Goal: Information Seeking & Learning: Learn about a topic

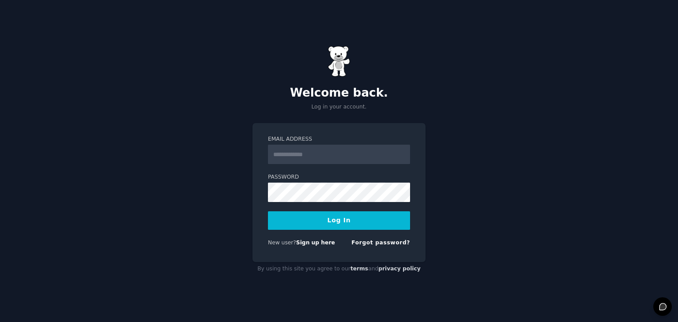
type input "**********"
click at [295, 243] on span "New user?" at bounding box center [282, 243] width 28 height 6
click at [301, 242] on link "Sign up here" at bounding box center [315, 243] width 39 height 6
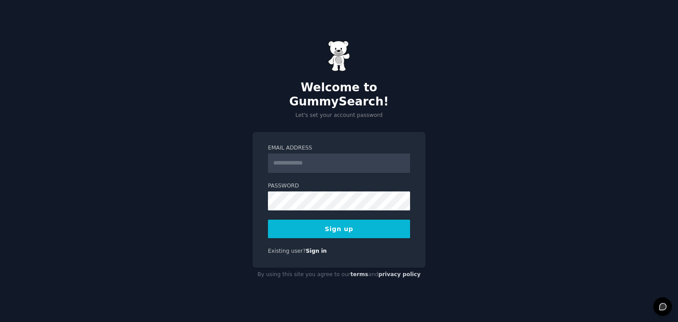
click at [313, 155] on input "Email Address" at bounding box center [339, 163] width 142 height 19
click at [217, 152] on div "Welcome to GummySearch! Let's set your account password Email Address Password …" at bounding box center [339, 161] width 678 height 322
click at [298, 156] on input "Email Address" at bounding box center [339, 163] width 142 height 19
type input "**********"
click at [338, 220] on button "Sign up" at bounding box center [339, 229] width 142 height 19
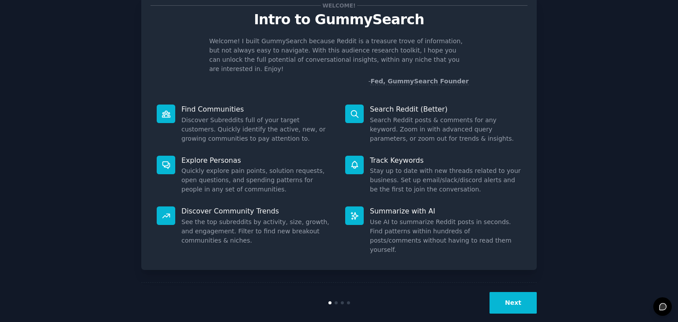
scroll to position [32, 0]
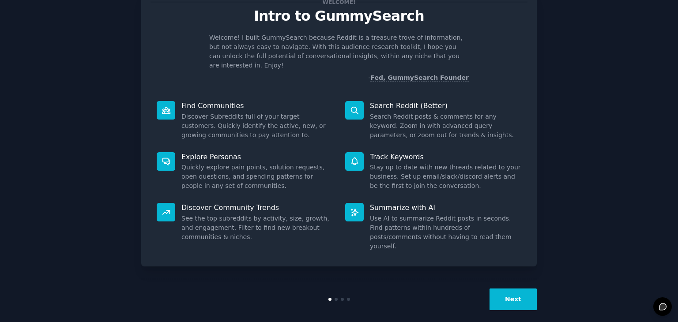
click at [505, 290] on button "Next" at bounding box center [513, 300] width 47 height 22
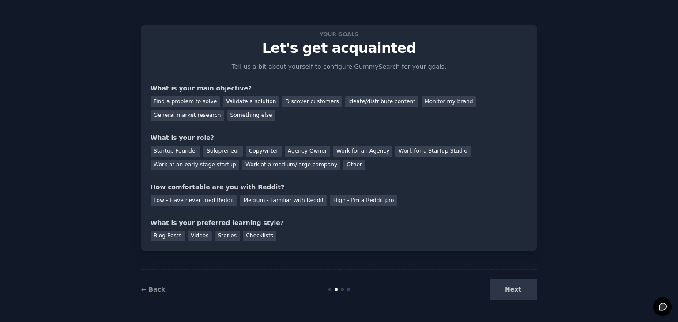
click at [518, 294] on div "Next" at bounding box center [471, 290] width 132 height 22
click at [326, 105] on div "Discover customers" at bounding box center [312, 101] width 60 height 11
click at [207, 201] on div "Low - Have never tried Reddit" at bounding box center [194, 200] width 87 height 11
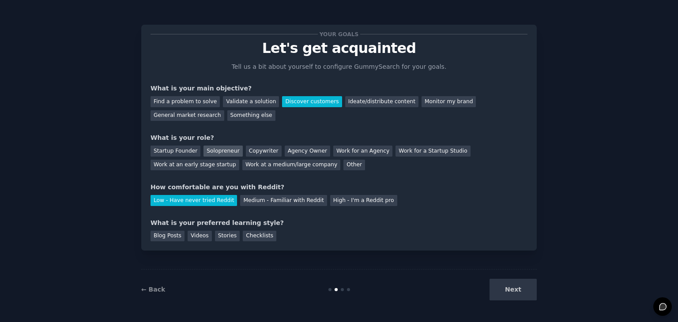
click at [216, 149] on div "Solopreneur" at bounding box center [223, 151] width 39 height 11
click at [205, 234] on div "Videos" at bounding box center [200, 236] width 24 height 11
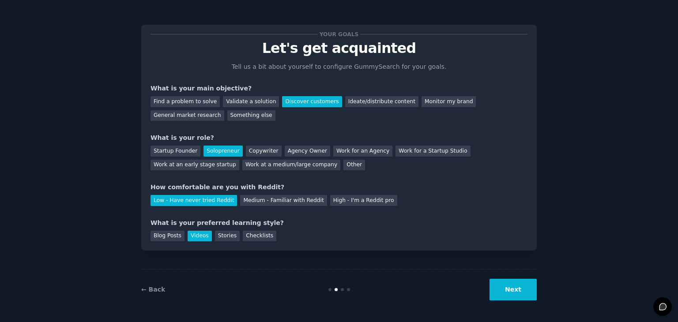
click at [526, 288] on button "Next" at bounding box center [513, 290] width 47 height 22
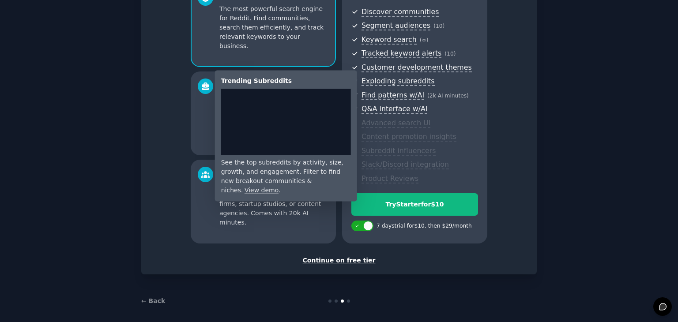
scroll to position [101, 0]
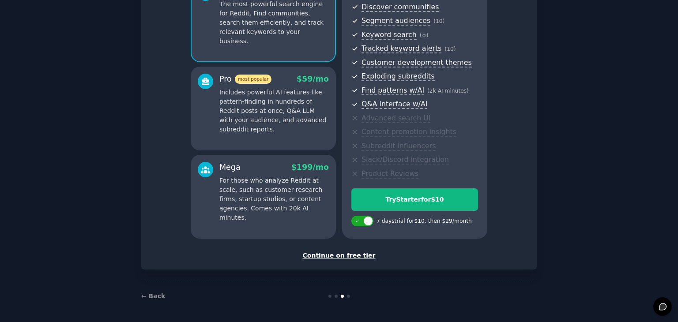
click at [334, 252] on div "Continue on free tier" at bounding box center [339, 255] width 377 height 9
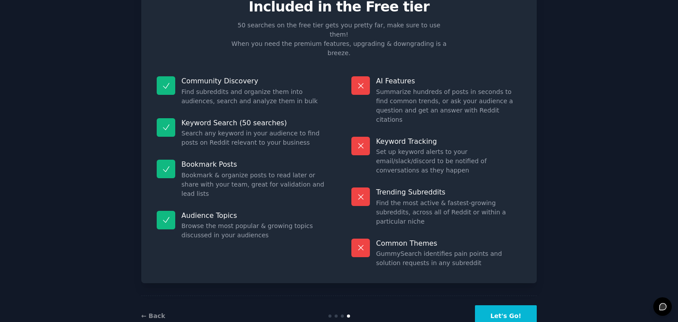
scroll to position [49, 0]
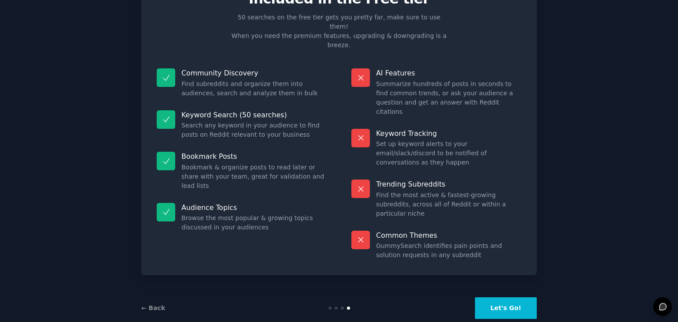
click at [508, 298] on button "Let's Go!" at bounding box center [506, 309] width 62 height 22
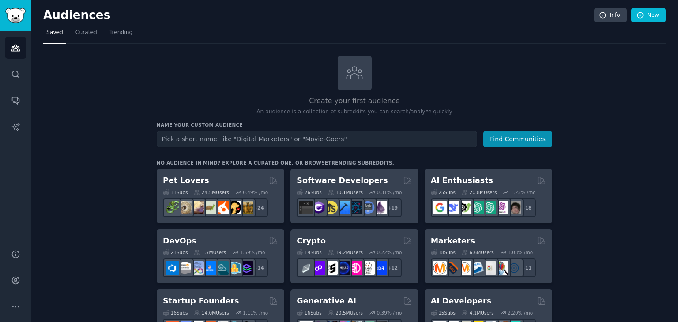
click at [216, 140] on input "text" at bounding box center [317, 139] width 321 height 16
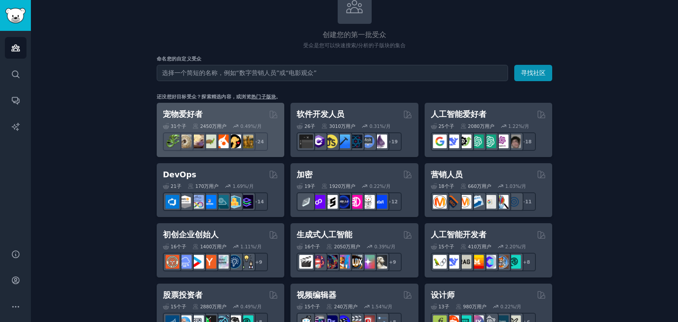
scroll to position [44, 0]
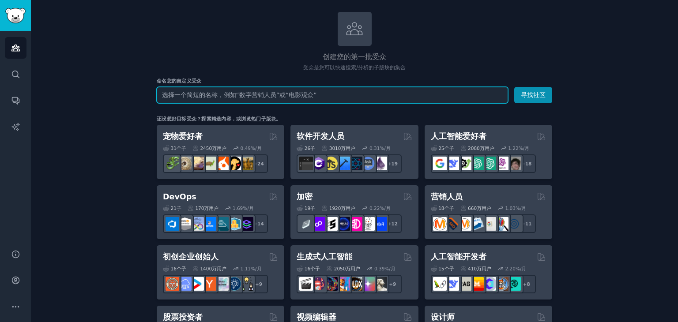
click at [232, 94] on input "text" at bounding box center [333, 95] width 352 height 16
click at [214, 95] on input "text" at bounding box center [333, 95] width 352 height 16
paste input "Children's fingerprint water cup"
type input "Children's fingerprint water cup"
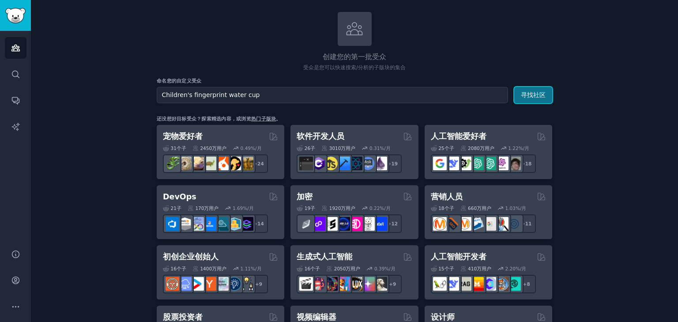
click at [535, 96] on font "寻找社区" at bounding box center [533, 94] width 25 height 7
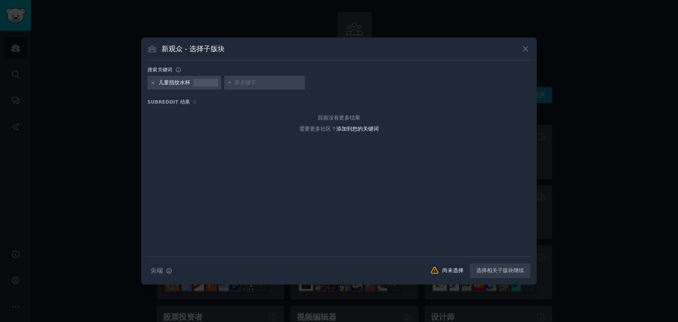
click at [153, 83] on icon at bounding box center [153, 82] width 5 height 5
click at [185, 83] on input "text" at bounding box center [192, 83] width 67 height 8
click at [525, 50] on icon at bounding box center [525, 48] width 9 height 9
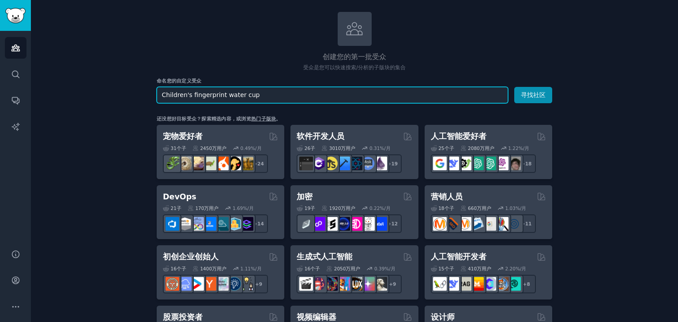
click at [257, 93] on input "Children's fingerprint water cup" at bounding box center [333, 95] width 352 height 16
drag, startPoint x: 291, startPoint y: 98, endPoint x: 156, endPoint y: 101, distance: 134.7
click at [157, 101] on input "Children's fingerprint water cup" at bounding box center [333, 95] width 352 height 16
click at [242, 93] on input "text" at bounding box center [333, 95] width 352 height 16
click at [233, 97] on input "text" at bounding box center [333, 95] width 352 height 16
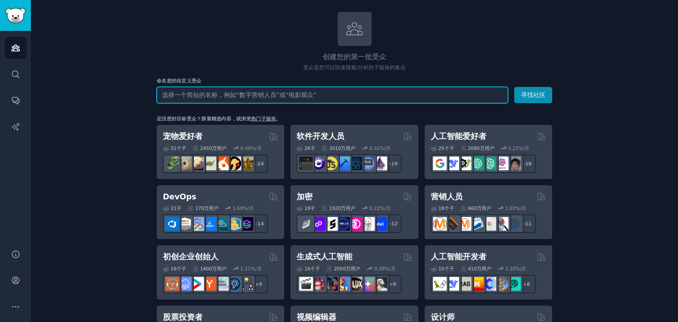
paste input "child"
type input "child"
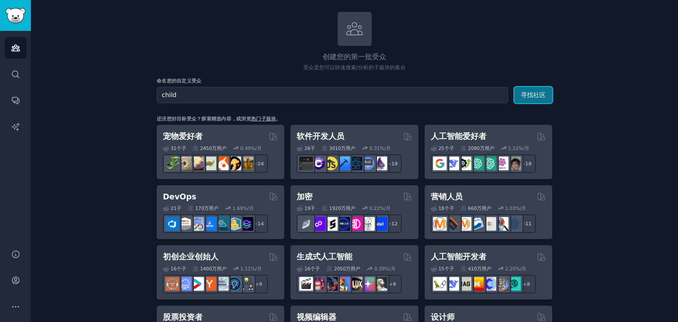
click at [536, 95] on font "寻找社区" at bounding box center [533, 94] width 25 height 7
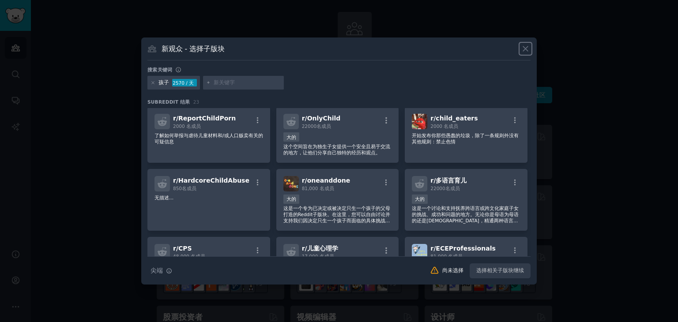
scroll to position [177, 0]
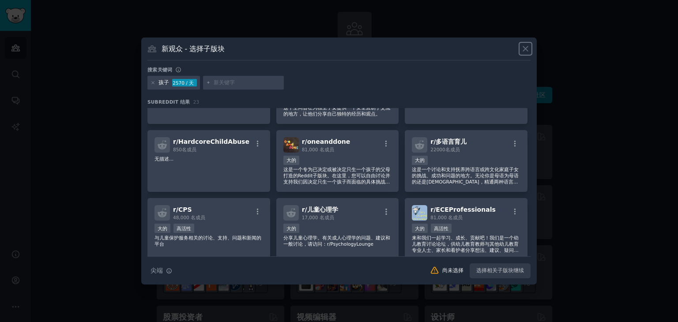
click at [523, 46] on icon at bounding box center [525, 48] width 9 height 9
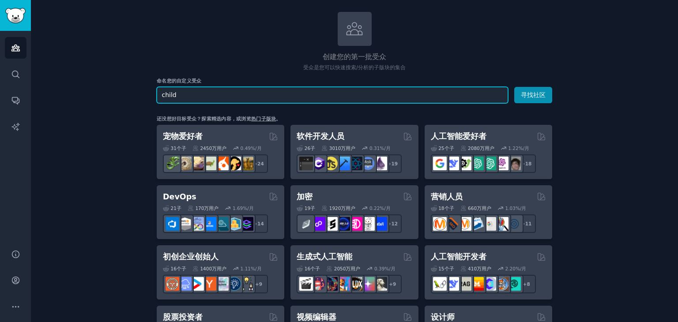
click at [230, 94] on input "child" at bounding box center [333, 95] width 352 height 16
click at [246, 92] on input "text" at bounding box center [333, 95] width 352 height 16
paste input "children's products"
type input "children's products"
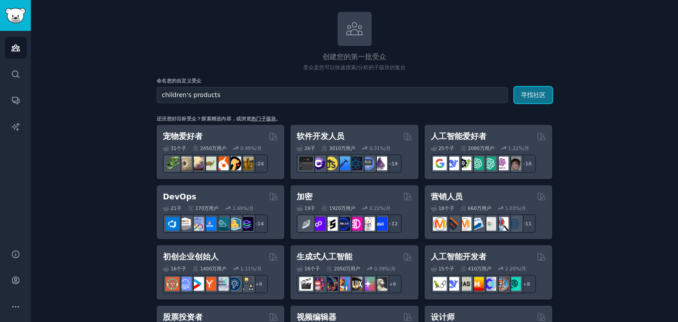
click at [519, 95] on button "寻找社区" at bounding box center [534, 95] width 38 height 16
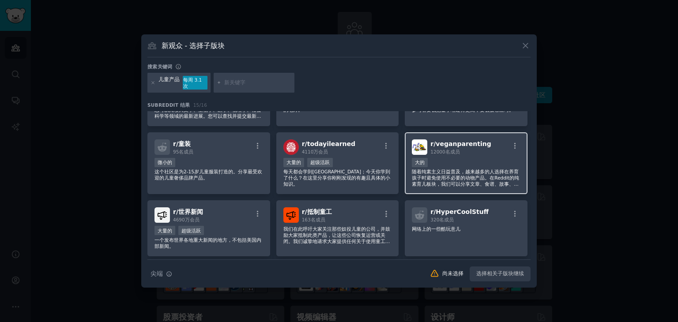
scroll to position [44, 0]
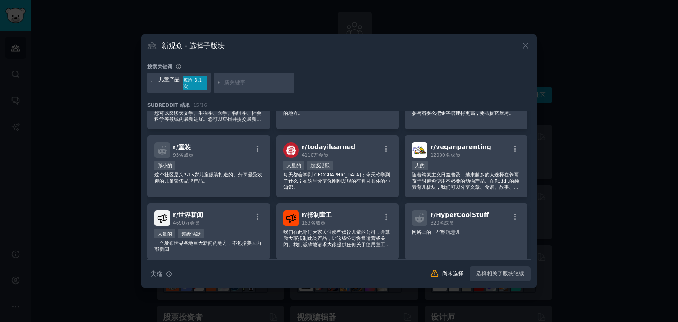
click at [243, 82] on input "text" at bounding box center [257, 83] width 67 height 8
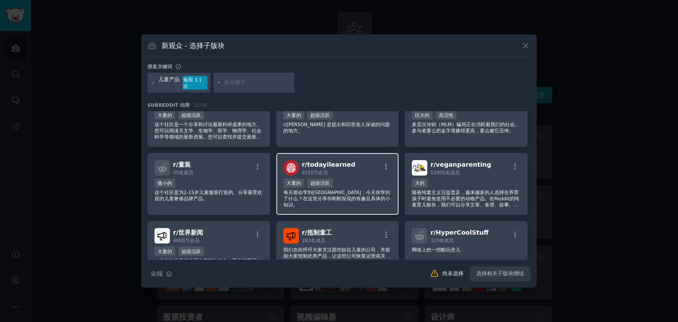
scroll to position [0, 0]
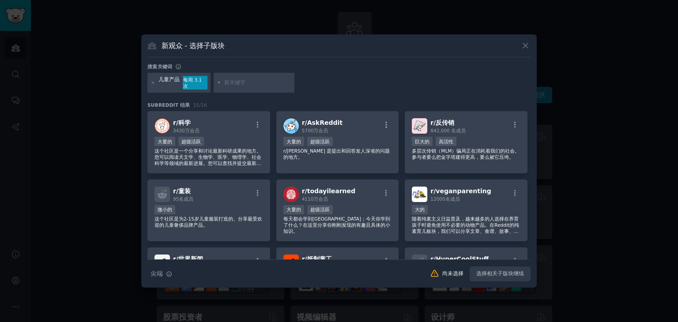
click at [252, 82] on input "text" at bounding box center [257, 83] width 67 height 8
type input "水杯"
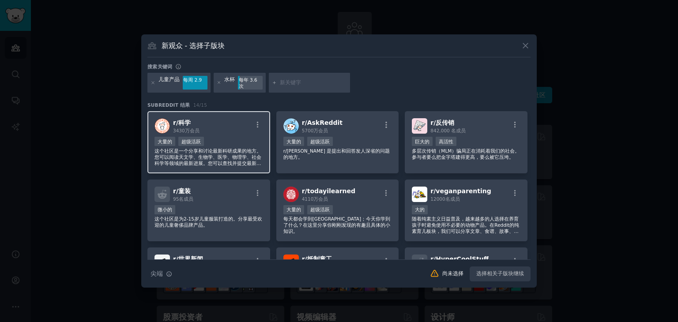
click at [216, 128] on div "r/ 科学 3430万 会员" at bounding box center [209, 125] width 109 height 15
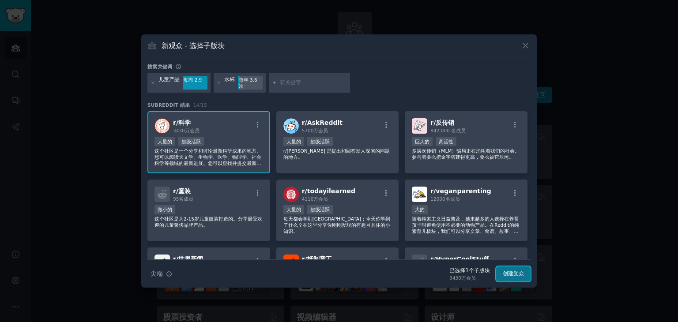
click at [508, 274] on font "创建受众" at bounding box center [513, 274] width 21 height 6
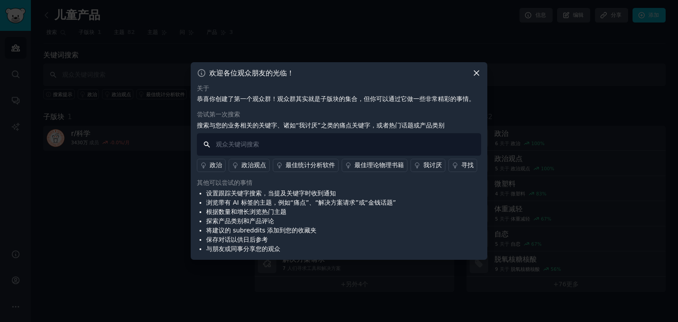
click at [224, 147] on input "text" at bounding box center [339, 144] width 284 height 23
click at [475, 71] on icon at bounding box center [476, 73] width 5 height 5
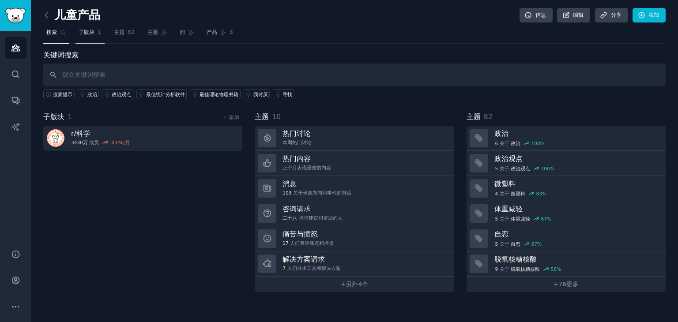
click at [90, 35] on font "子版块" at bounding box center [87, 32] width 16 height 6
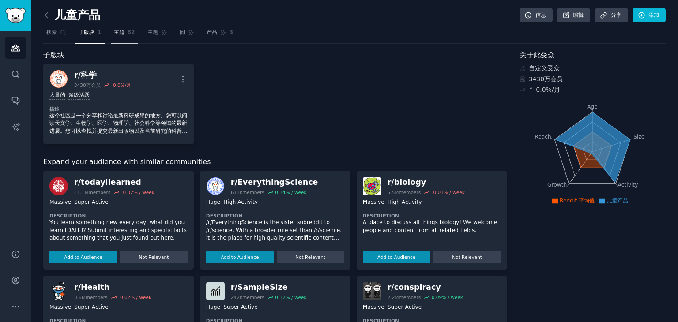
click at [122, 35] on font "主题" at bounding box center [119, 32] width 11 height 6
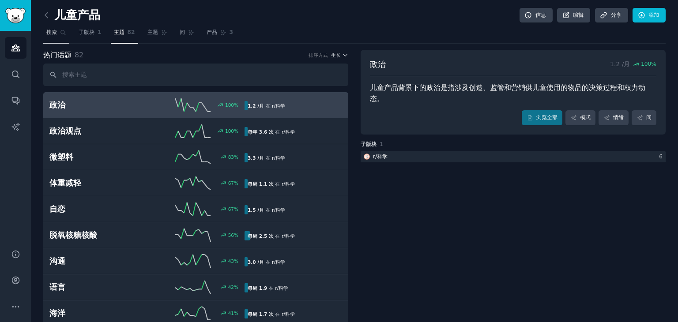
click at [51, 34] on font "搜索" at bounding box center [51, 32] width 11 height 6
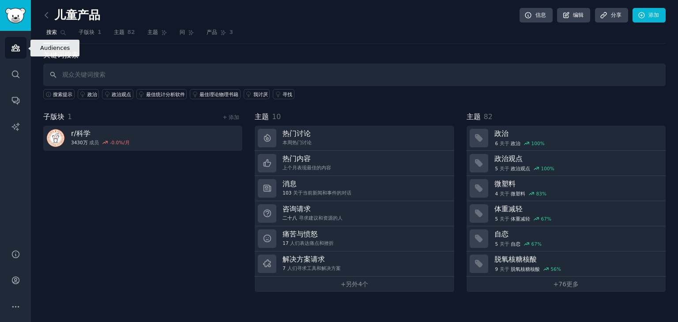
click at [16, 49] on icon "侧边栏" at bounding box center [15, 47] width 9 height 9
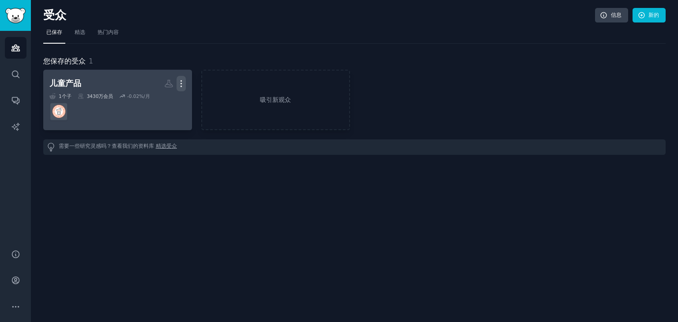
click at [182, 84] on icon "button" at bounding box center [181, 83] width 9 height 9
click at [159, 114] on font "删除" at bounding box center [162, 116] width 6 height 16
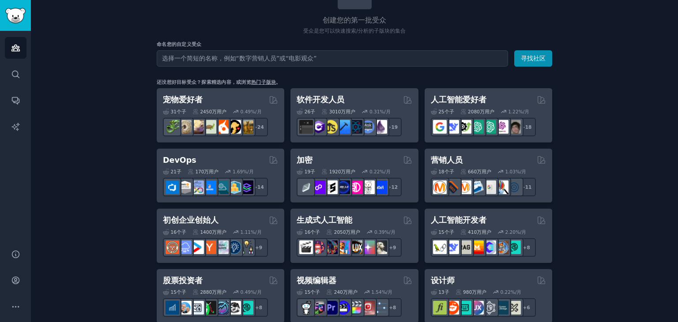
scroll to position [34, 0]
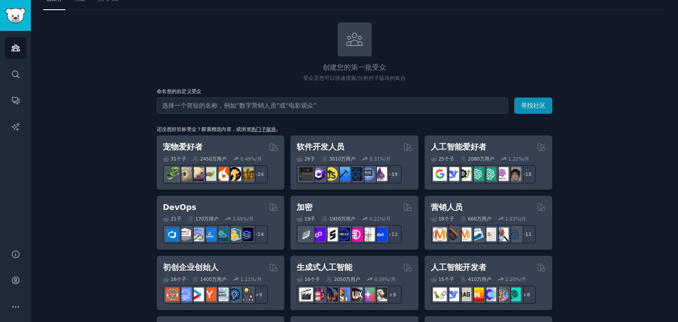
click at [250, 104] on input "text" at bounding box center [333, 106] width 352 height 16
type input "儿童"
click at [515, 98] on button "寻找社区" at bounding box center [534, 106] width 38 height 16
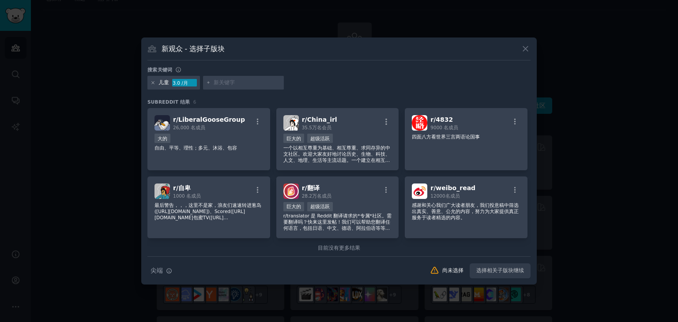
click at [150, 83] on div "儿童 3.0 /月" at bounding box center [174, 83] width 53 height 14
click at [153, 83] on icon at bounding box center [153, 83] width 2 height 2
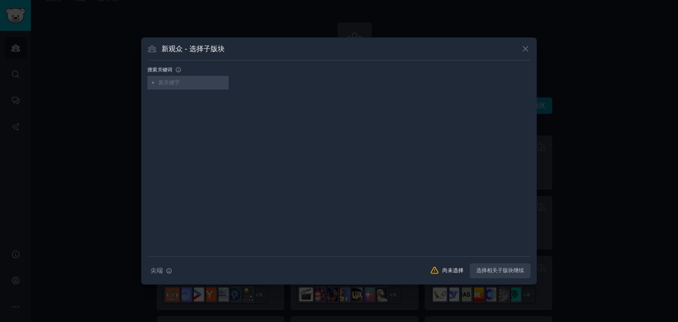
click at [184, 82] on input "text" at bounding box center [192, 83] width 67 height 8
click at [522, 55] on div "新观众 - 选择子版块" at bounding box center [339, 52] width 383 height 17
click at [521, 46] on icon at bounding box center [525, 48] width 9 height 9
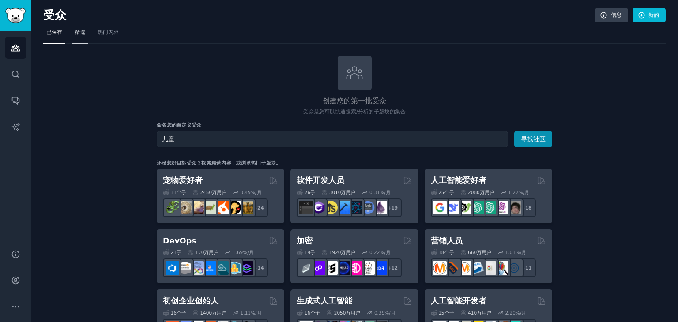
click at [76, 30] on font "精选" at bounding box center [80, 32] width 11 height 6
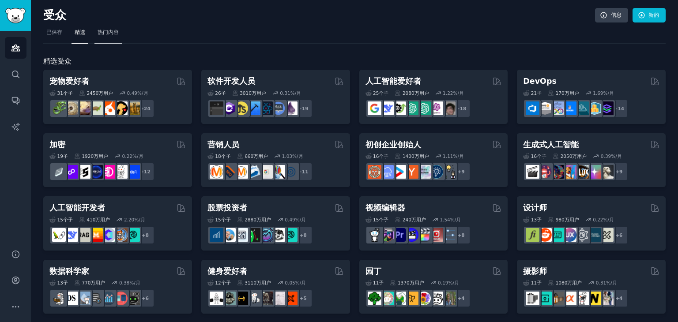
click at [112, 33] on font "热门内容" at bounding box center [108, 32] width 21 height 6
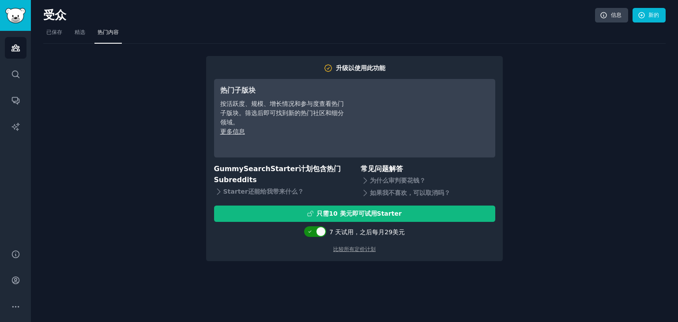
click at [326, 232] on div at bounding box center [321, 232] width 10 height 10
checkbox input "false"
click at [345, 250] on font "比较所有定价计划" at bounding box center [354, 249] width 42 height 6
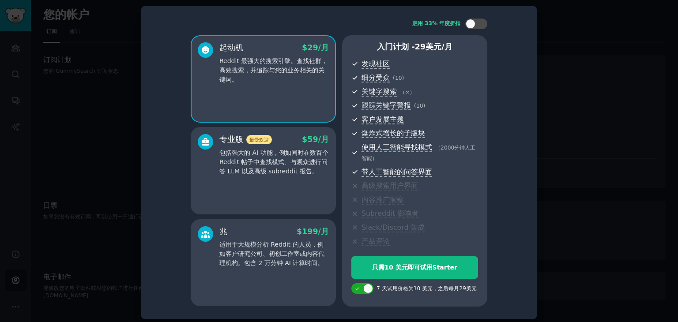
click at [526, 99] on div "启用 33% 年度折扣 起动机 $ 29 /月 Reddit 最强大的搜索引擎。查找社群，高效搜索，并追踪与您的业务相关的关键词。 专业版 最受欢迎 $ 59…" at bounding box center [339, 162] width 383 height 301
click at [159, 189] on div "启用 33% 年度折扣 起动机 $ 29 /月 Reddit 最强大的搜索引擎。查找社群，高效搜索，并追踪与您的业务相关的关键词。 专业版 最受欢迎 $ 59…" at bounding box center [339, 162] width 383 height 301
click at [224, 156] on font "包括强大的 AI 功能，例如同时在数百个 Reddit 帖子中查找模式、与观众进行问答 LLM 以及高级 subreddit 报告。" at bounding box center [274, 162] width 109 height 26
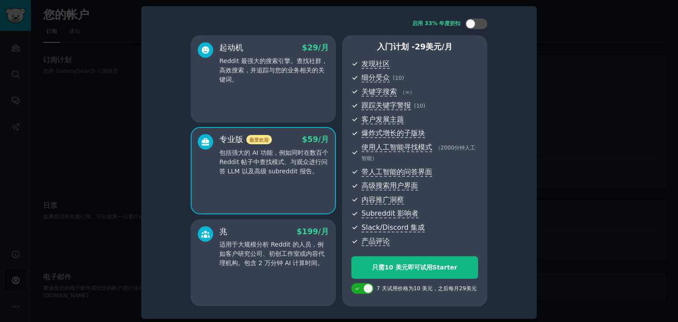
click at [242, 227] on div "兆 $ 199 /月" at bounding box center [275, 232] width 110 height 11
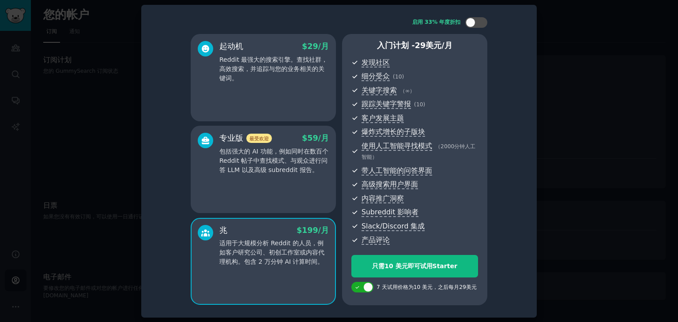
scroll to position [3, 0]
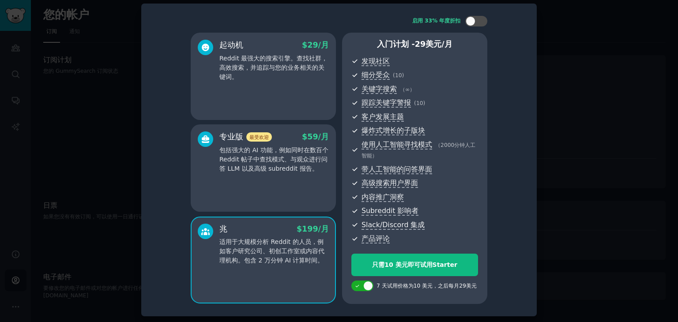
click at [282, 97] on div "起动机 $ 29 /月 Reddit 最强大的搜索引擎。查找社群，高效搜索，并追踪与您的业务相关的关键词。" at bounding box center [263, 76] width 145 height 87
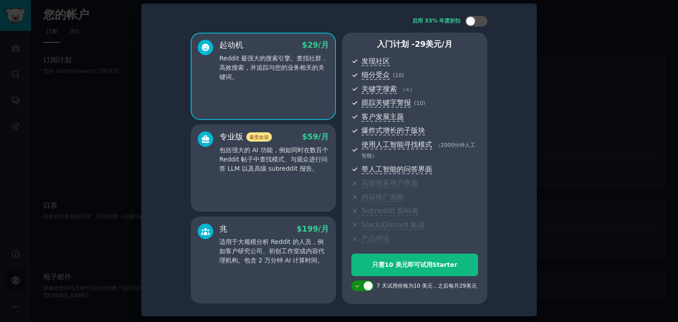
click at [365, 282] on div at bounding box center [369, 286] width 10 height 10
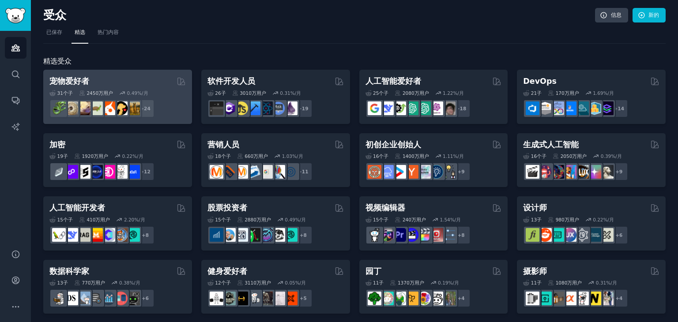
click at [123, 87] on div "31 个子 ​ 2450万 用户 0.49 %/月 r/DogBreeds101、r/Dogowners、r/DogTrainingTips、r/doggro…" at bounding box center [117, 102] width 136 height 31
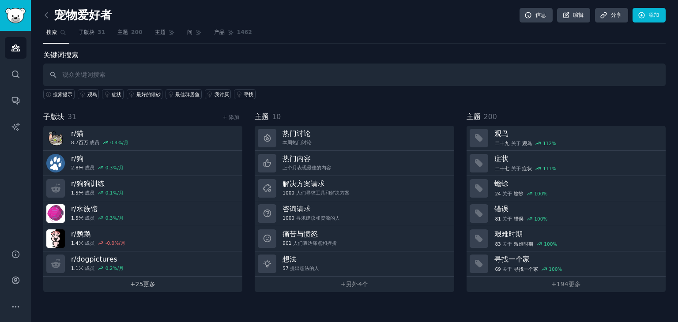
click at [143, 281] on font "25" at bounding box center [140, 284] width 8 height 7
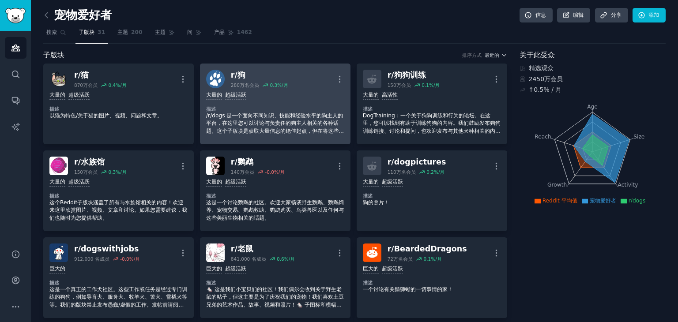
click at [295, 93] on div "每天提交量 >= 95 百分位数 大量的 超级活跃" at bounding box center [275, 95] width 138 height 8
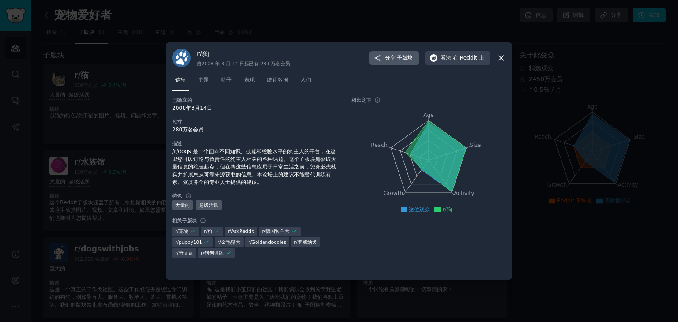
click at [401, 57] on font "子版块" at bounding box center [405, 58] width 16 height 6
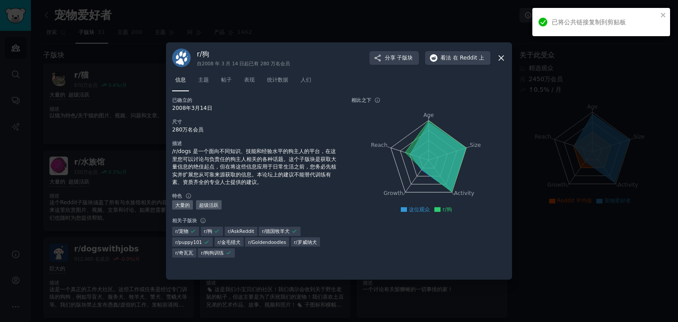
click at [500, 57] on icon at bounding box center [501, 57] width 9 height 9
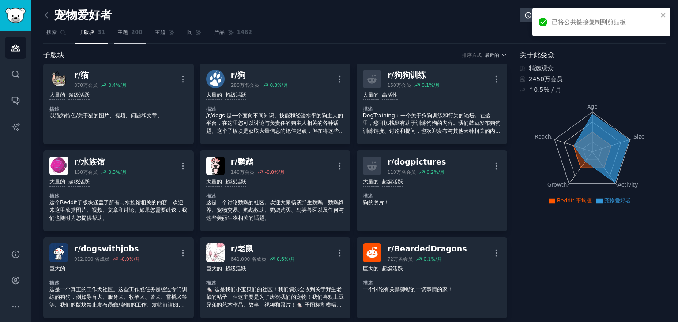
click at [124, 36] on span "主题" at bounding box center [122, 33] width 11 height 8
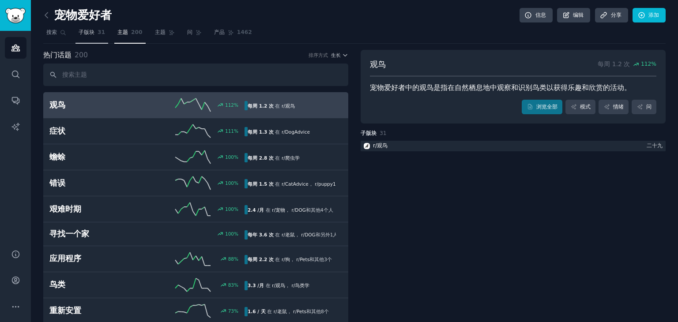
click at [90, 33] on font "子版块" at bounding box center [87, 32] width 16 height 6
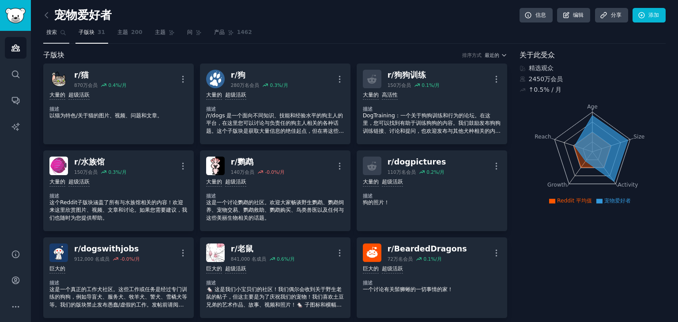
click at [53, 32] on font "搜索" at bounding box center [51, 32] width 11 height 6
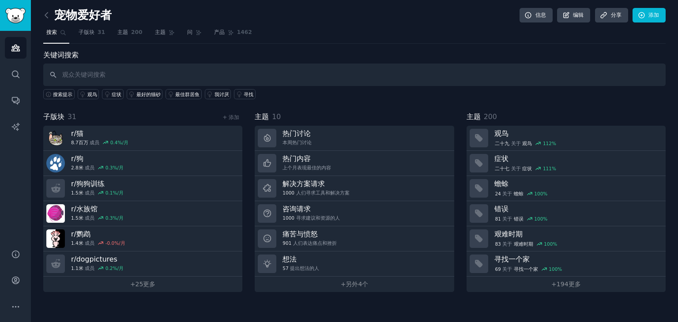
click at [97, 75] on input "text" at bounding box center [354, 75] width 623 height 23
type input "c"
type input "狗产品"
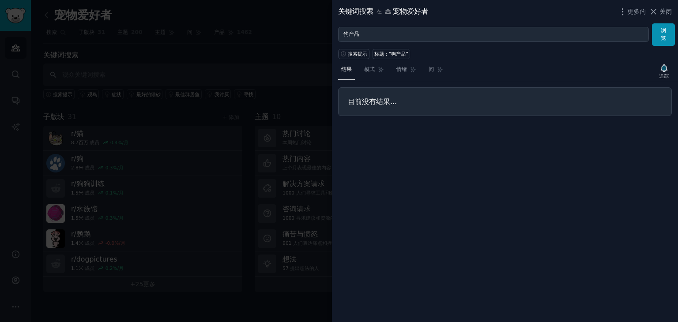
click at [265, 55] on div at bounding box center [339, 161] width 678 height 322
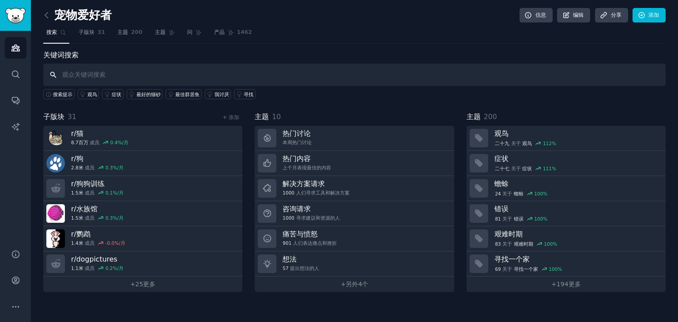
click at [128, 72] on input "text" at bounding box center [354, 75] width 623 height 23
click at [244, 93] on font "寻找" at bounding box center [249, 94] width 10 height 5
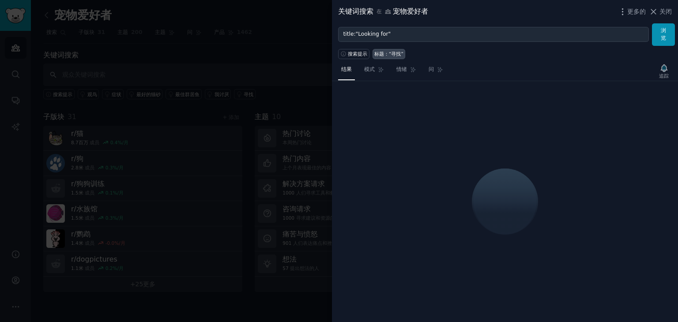
click at [499, 45] on form "title:"Looking for" 浏览" at bounding box center [506, 34] width 337 height 23
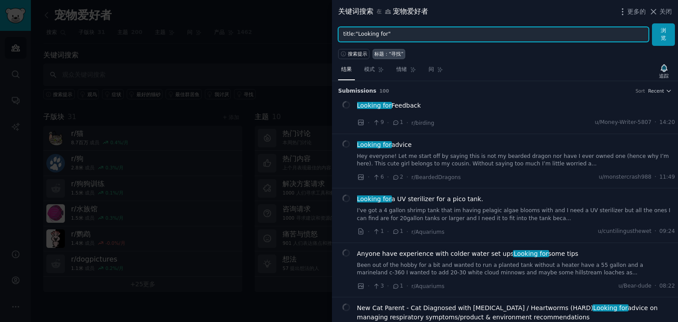
click at [446, 38] on input "title:"Looking for"" at bounding box center [493, 34] width 311 height 15
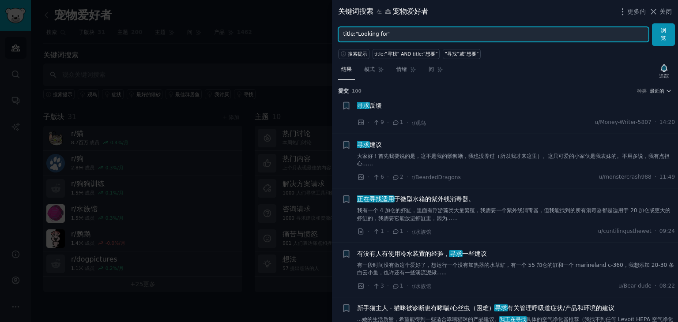
drag, startPoint x: 411, startPoint y: 39, endPoint x: 335, endPoint y: 39, distance: 76.0
click at [335, 39] on div "title:"Looking for" 浏览" at bounding box center [505, 34] width 346 height 23
type input "狗狗产品"
click at [652, 23] on button "浏览" at bounding box center [663, 34] width 23 height 23
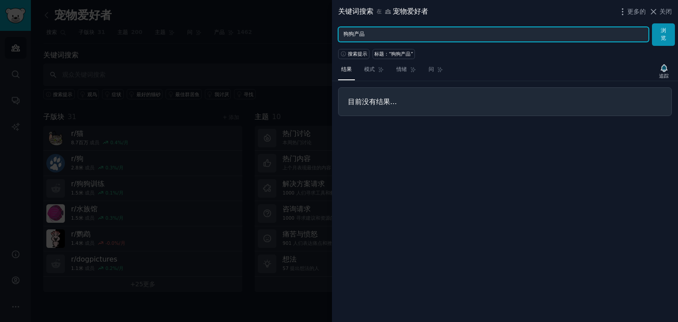
drag, startPoint x: 385, startPoint y: 36, endPoint x: 337, endPoint y: 35, distance: 47.7
click at [337, 35] on div "狗狗产品 浏览" at bounding box center [505, 34] width 346 height 23
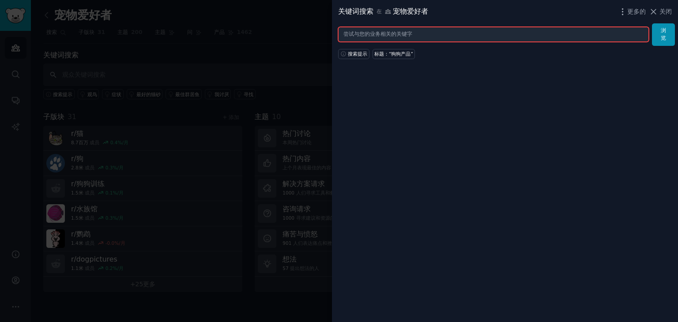
click at [379, 36] on input "text" at bounding box center [493, 34] width 311 height 15
paste input "dog products"
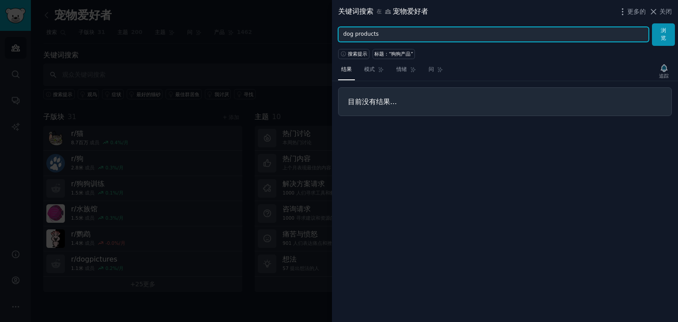
type input "dog products"
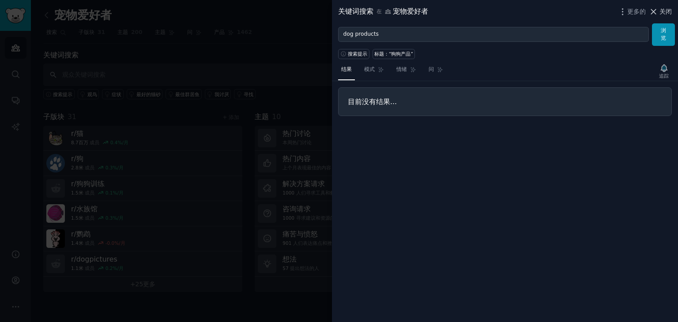
click at [660, 11] on font "关闭" at bounding box center [666, 11] width 12 height 7
